Goal: Task Accomplishment & Management: Complete application form

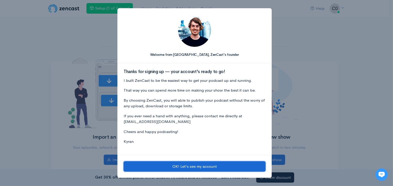
click at [175, 165] on button "OK! Let's see my account" at bounding box center [194, 167] width 142 height 11
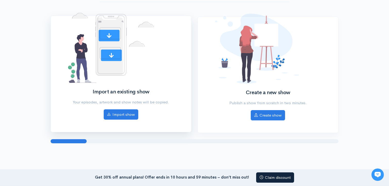
scroll to position [17, 0]
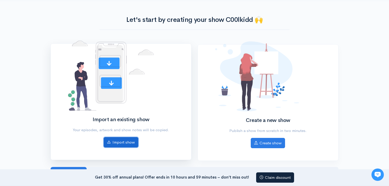
click at [107, 142] on icon at bounding box center [109, 142] width 4 height 4
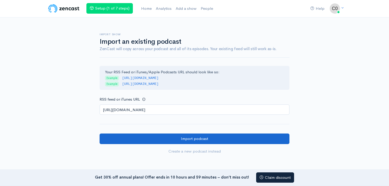
type input "https://youtu.be/pwwU0WBjmpg"
click at [125, 134] on input "Import podcast" at bounding box center [195, 139] width 190 height 11
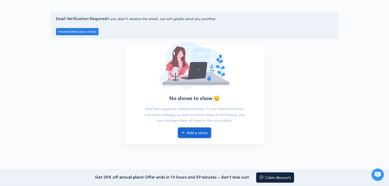
click at [191, 133] on link "Add a show" at bounding box center [194, 133] width 33 height 11
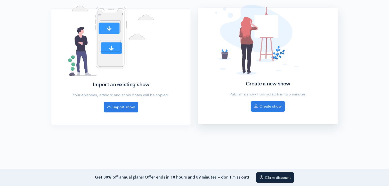
scroll to position [69, 0]
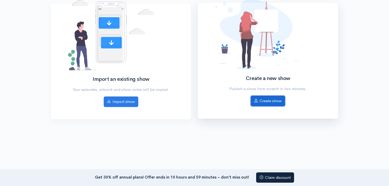
click at [261, 100] on link "Create show" at bounding box center [268, 101] width 34 height 11
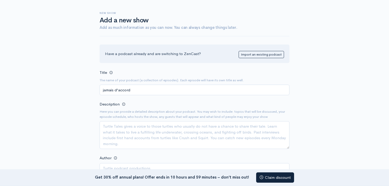
scroll to position [52, 0]
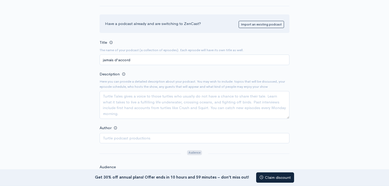
type input "jamais d'accord"
click at [124, 101] on textarea "Description" at bounding box center [195, 105] width 190 height 28
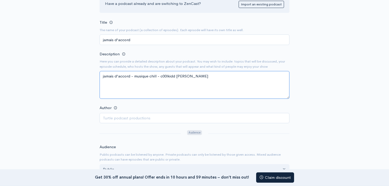
scroll to position [103, 0]
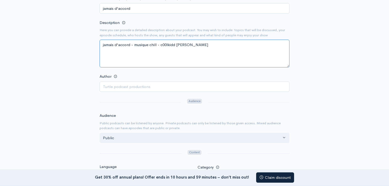
type textarea "jamais d'accord - musique chill - c00lkidd jayke"
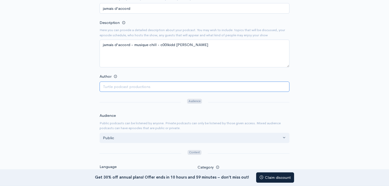
click at [120, 86] on input "Author" at bounding box center [195, 87] width 190 height 11
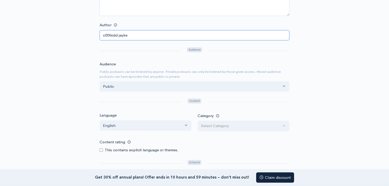
scroll to position [180, 0]
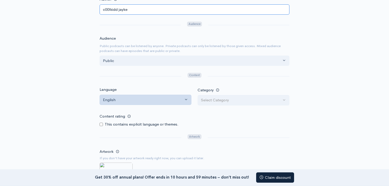
type input "c00lkidd jayke"
click at [135, 100] on div "English" at bounding box center [143, 100] width 80 height 6
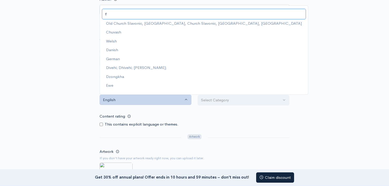
scroll to position [0, 0]
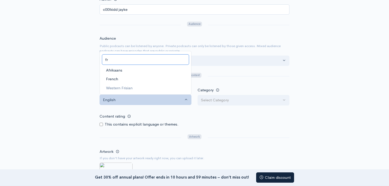
type input "fr"
click at [105, 78] on link "French" at bounding box center [145, 79] width 91 height 9
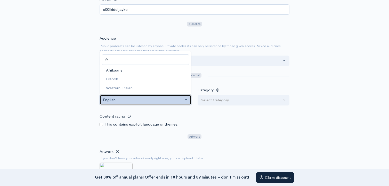
select select "fr"
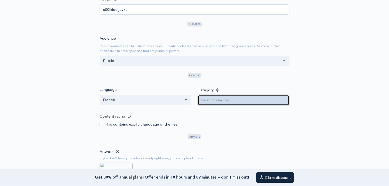
click at [216, 96] on button "Select Category" at bounding box center [243, 100] width 92 height 11
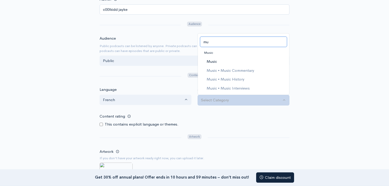
type input "mu"
click at [218, 59] on link "Music" at bounding box center [243, 61] width 91 height 9
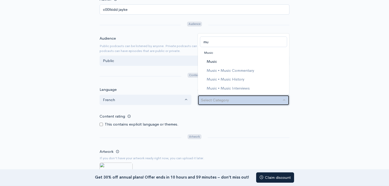
select select "Music"
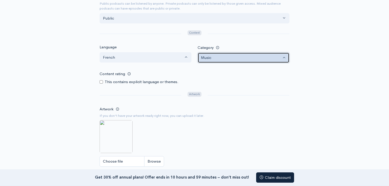
scroll to position [232, 0]
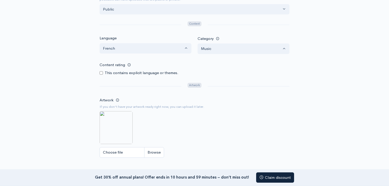
click at [113, 119] on img at bounding box center [116, 127] width 33 height 33
click at [131, 152] on input "Choose file" at bounding box center [132, 152] width 64 height 11
type input "C:\fakepath\Capture d’écran 2025-08-14 183944.png"
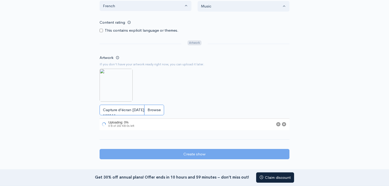
scroll to position [284, 0]
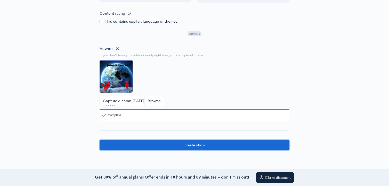
click at [188, 142] on input "Create show" at bounding box center [195, 145] width 190 height 11
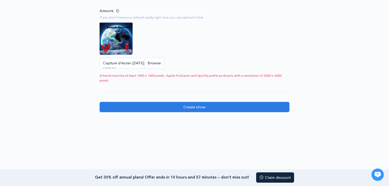
scroll to position [287, 0]
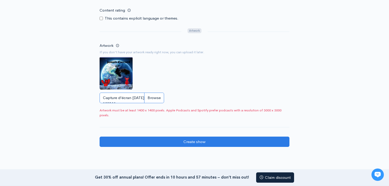
click at [139, 97] on input "Capture d’écran [DATE] 183944.png" at bounding box center [132, 98] width 64 height 11
type input "C:\fakepath\Capture d’écran [DATE] 183944.png"
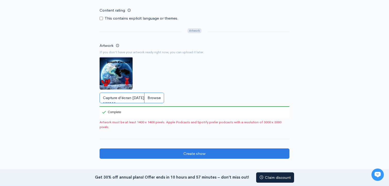
scroll to position [312, 0]
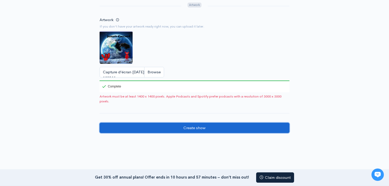
click at [180, 124] on input "Create show" at bounding box center [195, 128] width 190 height 11
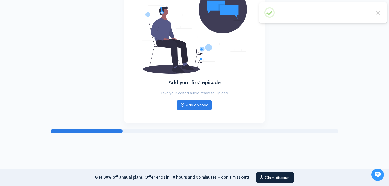
scroll to position [61, 0]
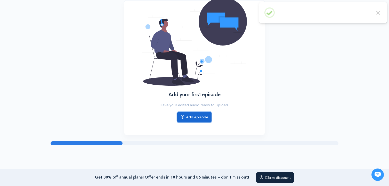
click at [202, 119] on link "Add episode" at bounding box center [194, 117] width 34 height 11
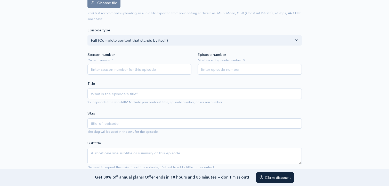
scroll to position [103, 0]
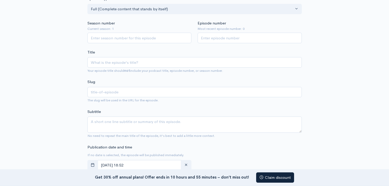
type input "j"
type input "ja"
type input "jam"
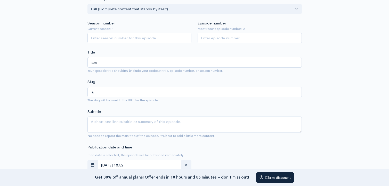
type input "jam"
type input "jama"
type input "jamai"
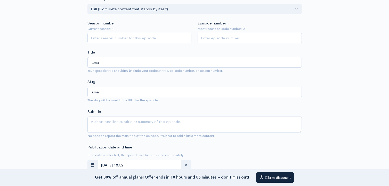
type input "jamais"
type input "jamais d"
type input "jamais-d"
type input "jamais d'a"
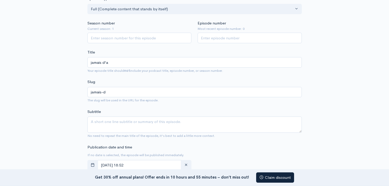
type input "jamais-da"
type input "jamais d'ac"
type input "jamais-dac"
type input "jamais d'acc"
type input "jamais-dacc"
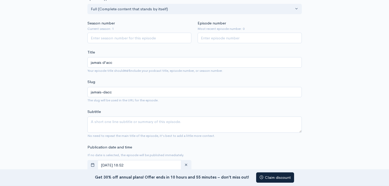
type input "jamais d'acco"
type input "jamais-dacco"
type input "jamais d'accor"
type input "jamais-daccor"
type input "jamais d'accord"
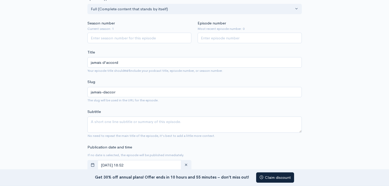
type input "jamais-daccord"
type input "jamais d'accord"
click at [120, 90] on input "jamais-daccord" at bounding box center [194, 92] width 214 height 11
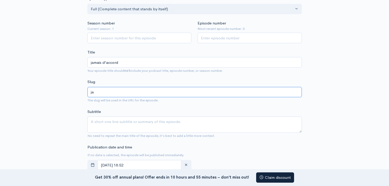
type input "j"
paste input "[URL][DOMAIN_NAME]"
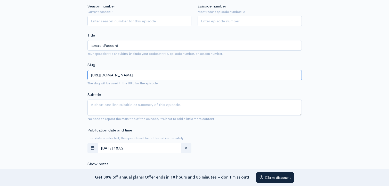
scroll to position [129, 0]
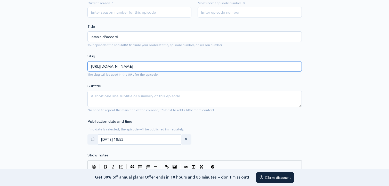
type input "[URL][DOMAIN_NAME]"
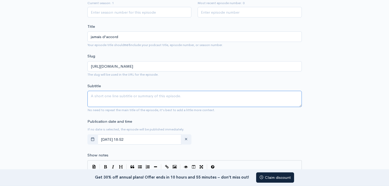
click at [130, 98] on textarea "Subtitle" at bounding box center [194, 99] width 214 height 16
type textarea "."
type textarea "b"
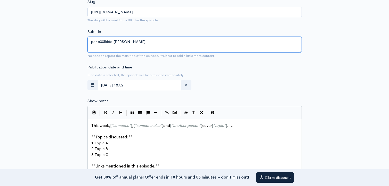
scroll to position [180, 0]
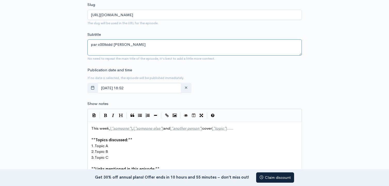
type textarea "par c00lkidd [PERSON_NAME]"
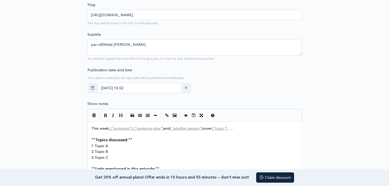
click at [218, 89] on div "Publication date and time If no date is selected, the episode will be published…" at bounding box center [194, 81] width 220 height 28
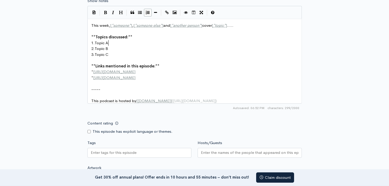
scroll to position [2, 0]
click at [107, 41] on span "Topic A" at bounding box center [101, 42] width 13 height 5
click at [239, 23] on pre "This week, [ * someone * ] , [ * someone else * ] and [ * another person * ] co…" at bounding box center [196, 26] width 212 height 6
type textarea "chill"
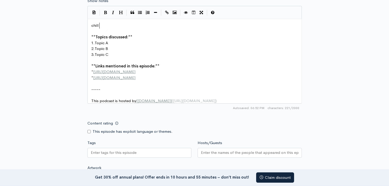
type textarea "​"
paste textarea
click at [109, 41] on pre "1. Topic A" at bounding box center [196, 43] width 212 height 6
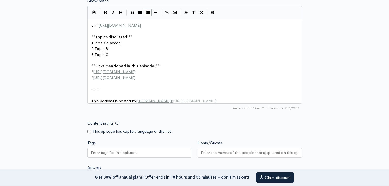
type textarea "jamais d'accord"
click at [109, 46] on pre "2. Topic B" at bounding box center [196, 49] width 212 height 6
type textarea "par j"
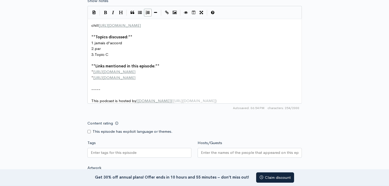
scroll to position [2, 7]
type textarea "c00lkidd jayke"
click at [109, 54] on pre "3. Topic C" at bounding box center [196, 55] width 212 height 6
type textarea "​"
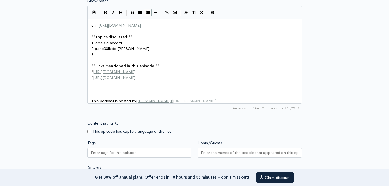
scroll to position [0, 0]
click at [128, 70] on span "http://example.com" at bounding box center [114, 71] width 42 height 5
type textarea "​"
paste textarea
click at [135, 77] on span "http://second-example.com" at bounding box center [114, 77] width 42 height 5
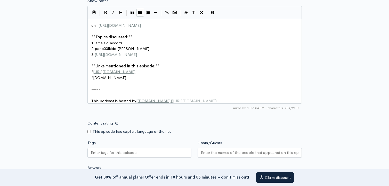
type textarea "[DOMAIN_NAME]"
click at [109, 85] on pre "​" at bounding box center [196, 84] width 212 height 6
click at [211, 101] on pre "This podcast is hosted by [ ZenCast.fm ] ( https://wwww.zencast.fm )" at bounding box center [196, 101] width 212 height 6
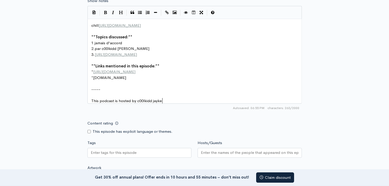
type textarea "c00lkidd jayke"
type textarea "​"
click at [162, 119] on form "Audio file Choose file 0 ZenCast recommends uploading an audio file exported fr…" at bounding box center [194, 24] width 214 height 493
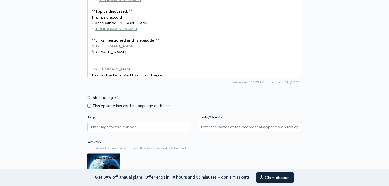
scroll to position [335, 0]
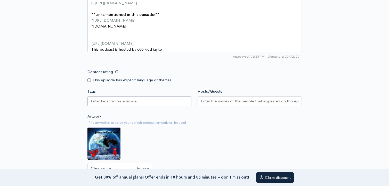
click at [119, 104] on input "Tags" at bounding box center [114, 101] width 46 height 6
type input "."
type input "chill"
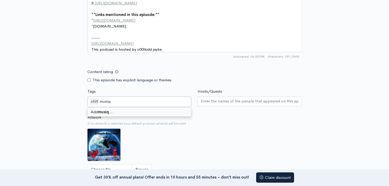
type input "musique"
click at [228, 104] on input "Hosts/Guests" at bounding box center [249, 101] width 97 height 6
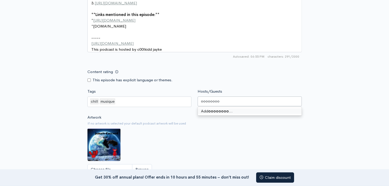
type input "ooooooooH"
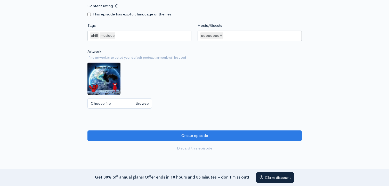
scroll to position [412, 0]
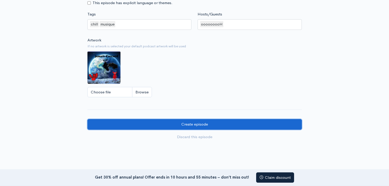
click at [193, 126] on input "Create episode" at bounding box center [194, 124] width 214 height 11
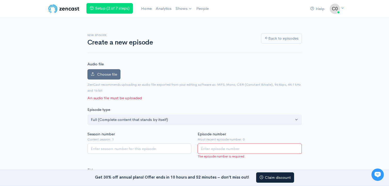
click at [107, 74] on span "Choose file" at bounding box center [107, 74] width 20 height 5
click at [0, 0] on input "Choose file" at bounding box center [0, 0] width 0 height 0
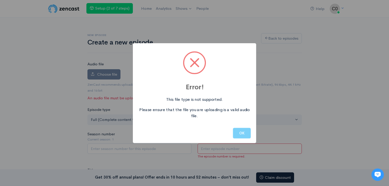
click at [236, 130] on button "OK" at bounding box center [242, 133] width 18 height 11
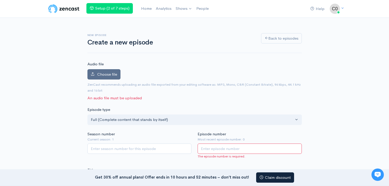
click at [93, 74] on icon at bounding box center [93, 74] width 4 height 4
click at [0, 0] on input "Choose file" at bounding box center [0, 0] width 0 height 0
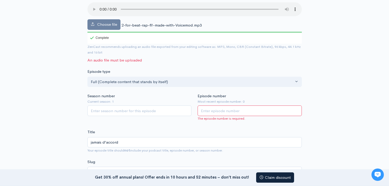
scroll to position [77, 0]
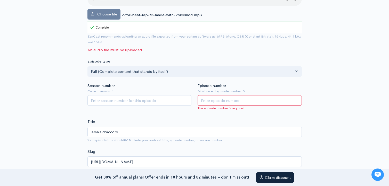
click at [208, 99] on input "Episode number" at bounding box center [249, 100] width 104 height 11
type input "1"
click at [129, 101] on input "Season number" at bounding box center [139, 100] width 104 height 11
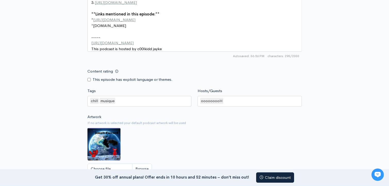
scroll to position [495, 0]
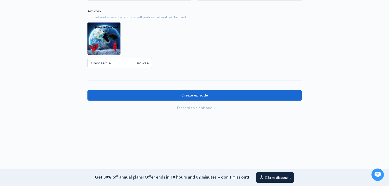
type input "1"
click at [178, 96] on input "Create episode" at bounding box center [194, 95] width 214 height 11
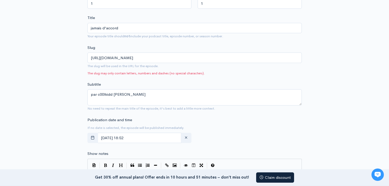
scroll to position [129, 0]
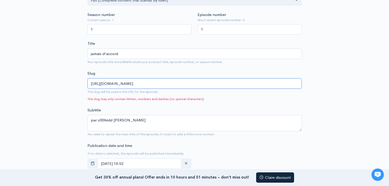
click at [156, 85] on input "[URL][DOMAIN_NAME]" at bounding box center [194, 83] width 214 height 11
type input "h"
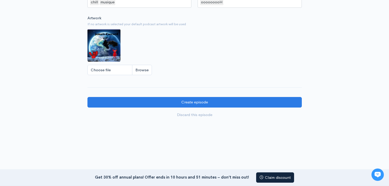
scroll to position [469, 0]
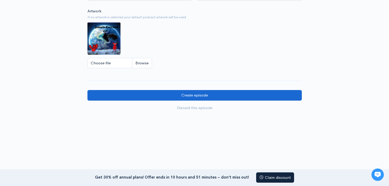
type input "jamais d'accord"
click at [155, 93] on input "Create episode" at bounding box center [194, 95] width 214 height 11
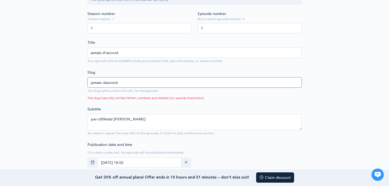
click at [120, 80] on input "jamais-daccord" at bounding box center [194, 82] width 214 height 11
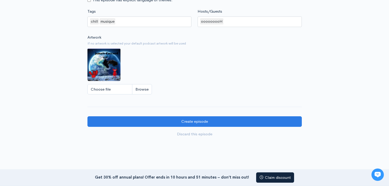
scroll to position [469, 0]
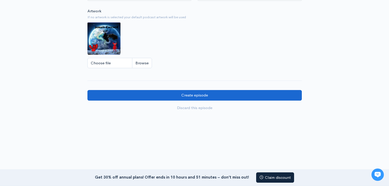
type input "jamais daccord"
click at [137, 94] on input "Create episode" at bounding box center [194, 95] width 214 height 11
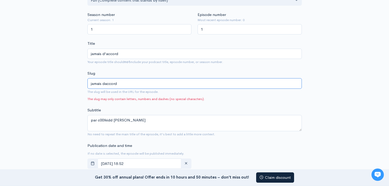
click at [118, 82] on input "jamais daccord" at bounding box center [194, 83] width 214 height 11
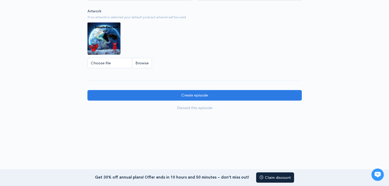
scroll to position [469, 0]
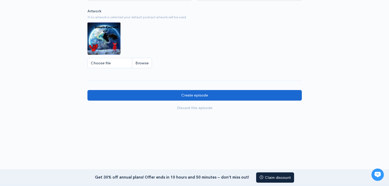
type input "jamais-daccord"
drag, startPoint x: 140, startPoint y: 96, endPoint x: 164, endPoint y: 72, distance: 35.0
click at [143, 93] on input "Create episode" at bounding box center [194, 95] width 214 height 11
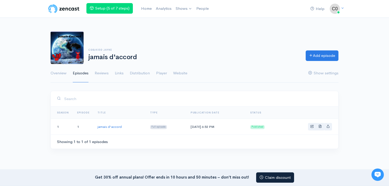
click at [289, 125] on td at bounding box center [310, 127] width 55 height 16
drag, startPoint x: 90, startPoint y: 128, endPoint x: 87, endPoint y: 134, distance: 6.5
drag, startPoint x: 87, startPoint y: 134, endPoint x: 84, endPoint y: 126, distance: 9.0
click at [84, 126] on td "1" at bounding box center [83, 127] width 21 height 16
drag, startPoint x: 91, startPoint y: 124, endPoint x: 104, endPoint y: 126, distance: 13.8
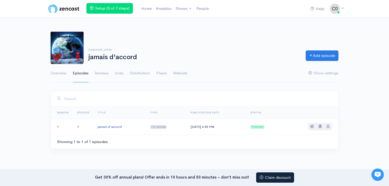
click at [104, 126] on link "jamais d'accord" at bounding box center [109, 127] width 24 height 4
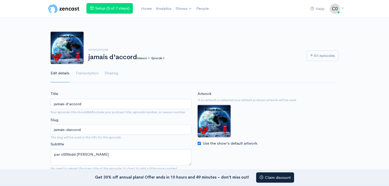
click at [122, 82] on ul "Edit details Transcription Sharing" at bounding box center [195, 73] width 288 height 19
click at [318, 57] on link "All episodes" at bounding box center [322, 56] width 32 height 11
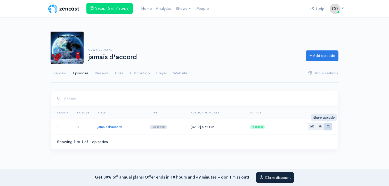
click at [324, 127] on link "Basic example" at bounding box center [328, 126] width 8 height 7
type input "[URL][DOMAIN_NAME]"
type input "<iframe src='[URL][DOMAIN_NAME]' width='100%' height='190' frameborder='0' scro…"
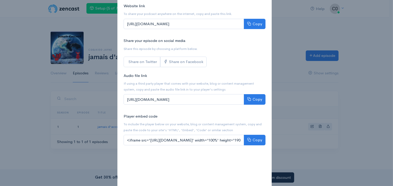
scroll to position [52, 0]
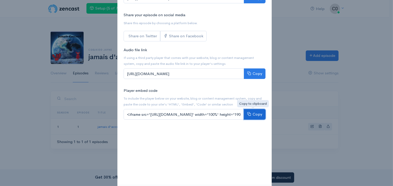
click at [248, 113] on icon at bounding box center [249, 114] width 4 height 4
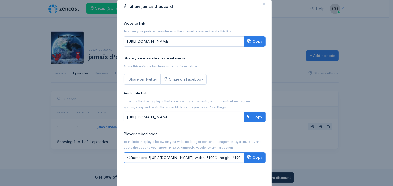
scroll to position [0, 0]
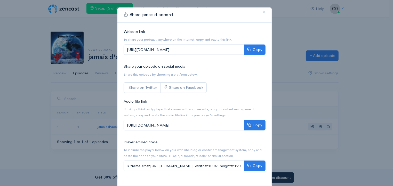
click at [213, 92] on div "Share your episode on social media Share this episode by choosing a platform be…" at bounding box center [194, 78] width 148 height 29
click at [248, 123] on icon at bounding box center [249, 125] width 4 height 4
click at [229, 78] on div "Share your episode on social media Share this episode by choosing a platform be…" at bounding box center [194, 78] width 148 height 29
click at [251, 48] on button "Copy" at bounding box center [255, 50] width 22 height 11
click at [373, 75] on div "Share jamais d'accord × Website link To share your podcast anywhere on the inte…" at bounding box center [196, 93] width 393 height 186
